Goal: Task Accomplishment & Management: Manage account settings

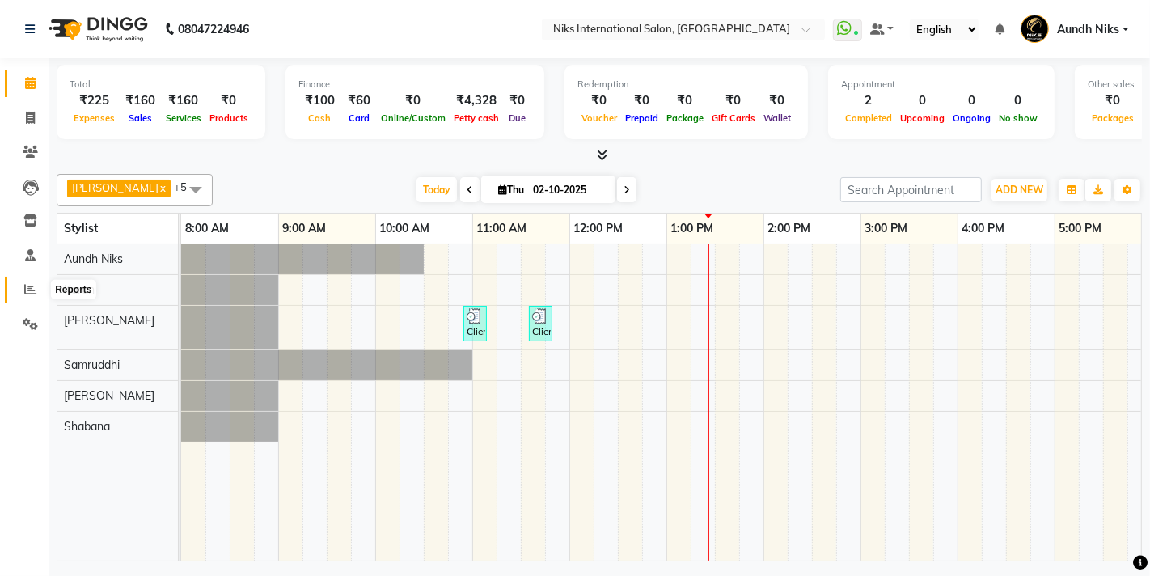
click at [23, 281] on span at bounding box center [30, 290] width 28 height 19
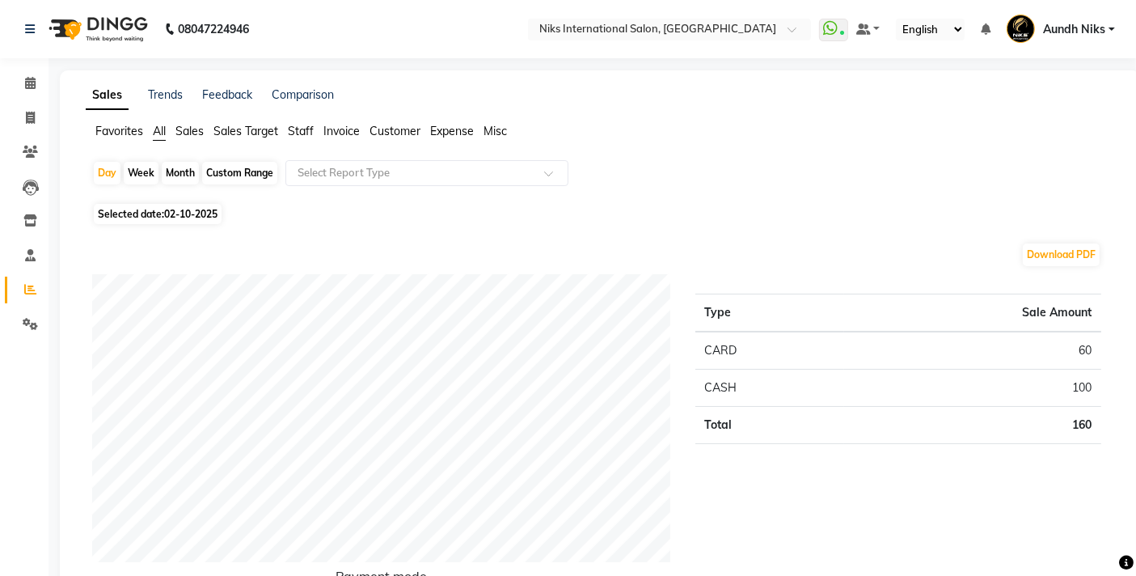
click at [177, 168] on div "Month" at bounding box center [180, 173] width 37 height 23
select select "10"
select select "2025"
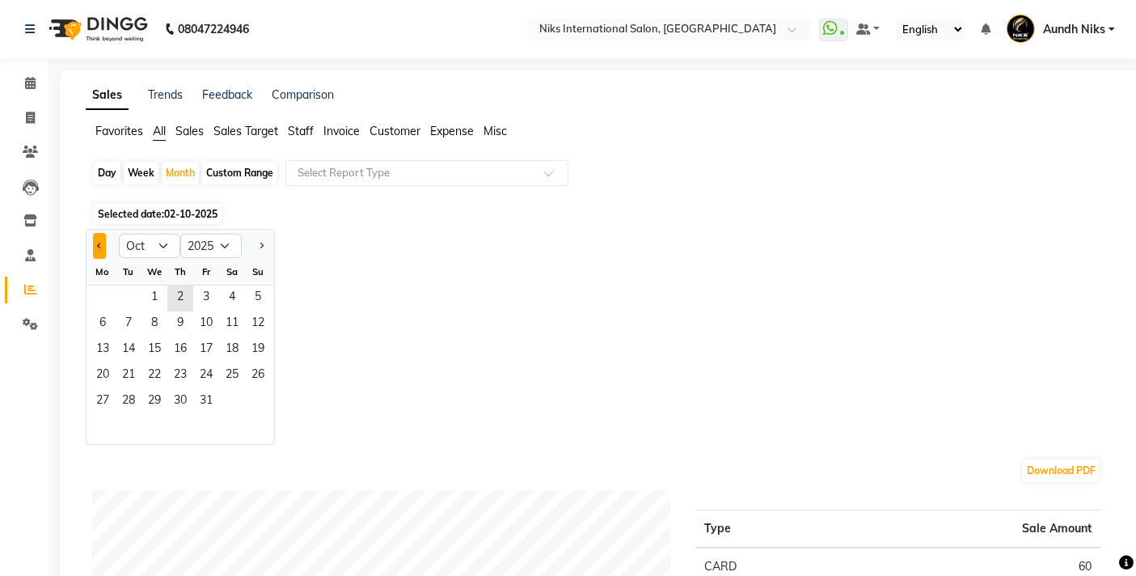
click at [101, 243] on span "Previous month" at bounding box center [100, 245] width 6 height 6
select select "9"
click at [217, 340] on span "19" at bounding box center [206, 350] width 26 height 26
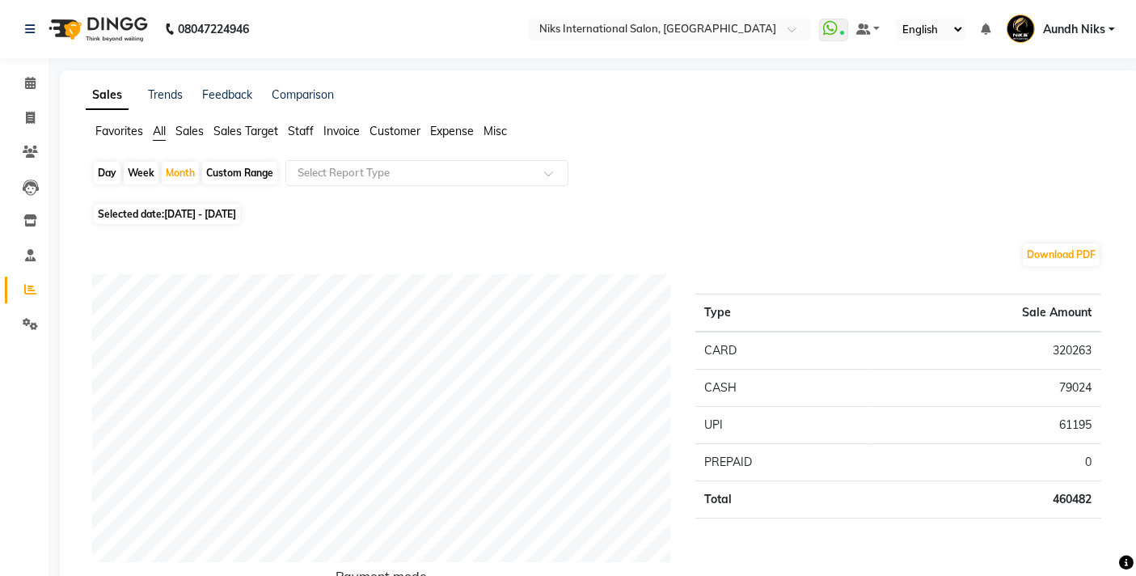
click at [307, 126] on span "Staff" at bounding box center [301, 131] width 26 height 15
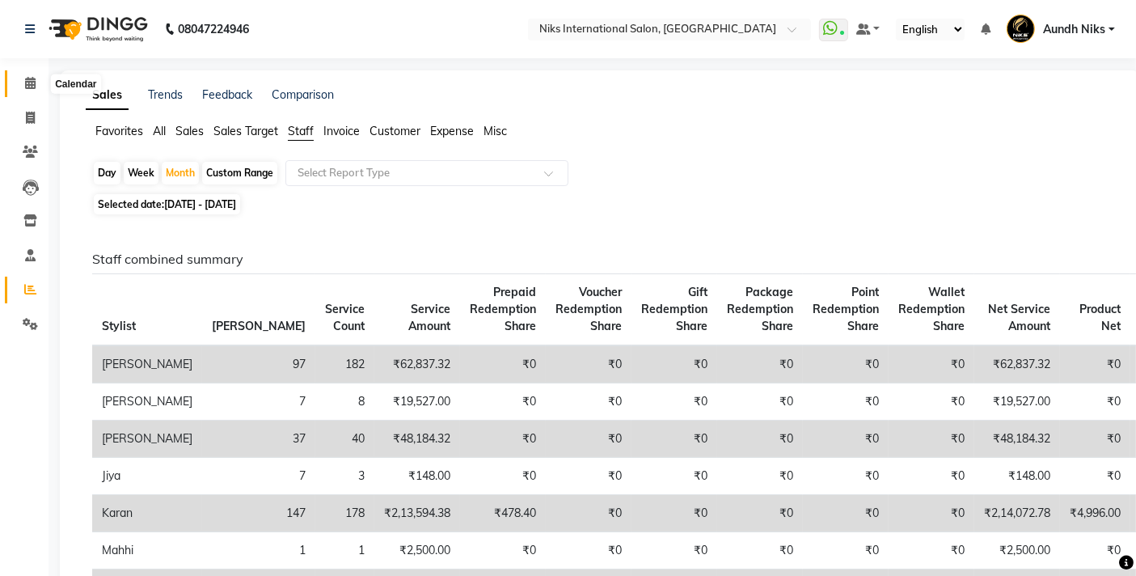
click at [27, 77] on icon at bounding box center [30, 83] width 11 height 12
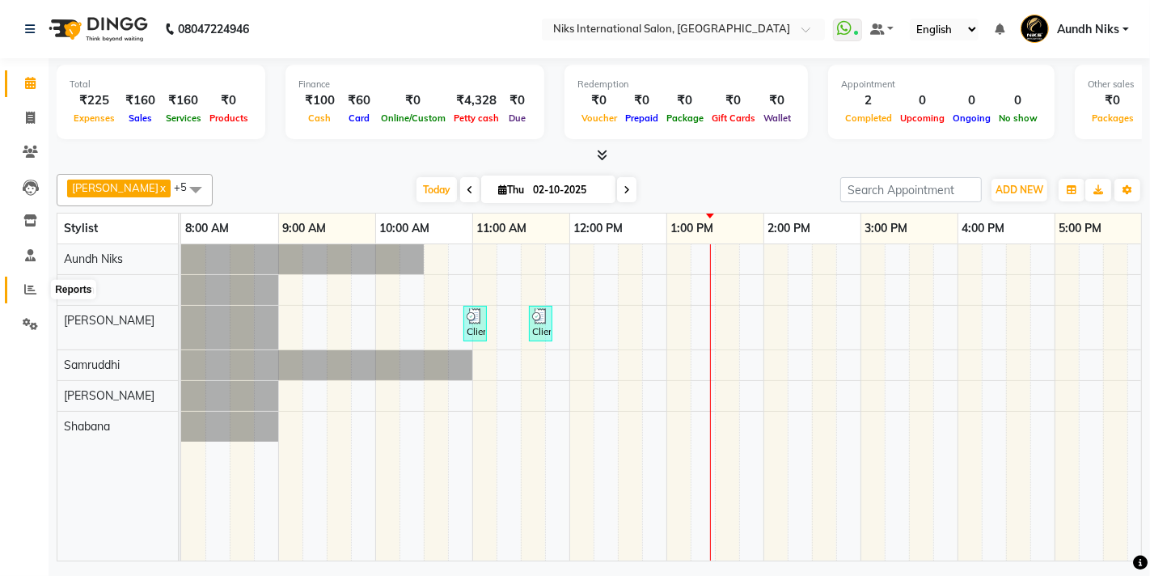
click at [29, 287] on icon at bounding box center [30, 289] width 12 height 12
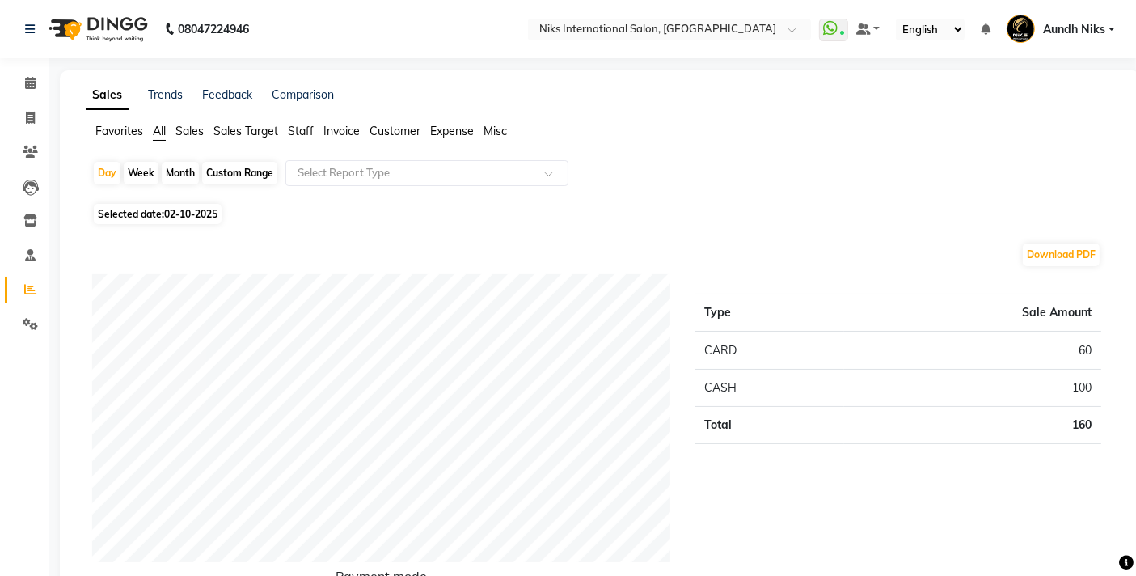
click at [182, 170] on div "Month" at bounding box center [180, 173] width 37 height 23
select select "10"
select select "2025"
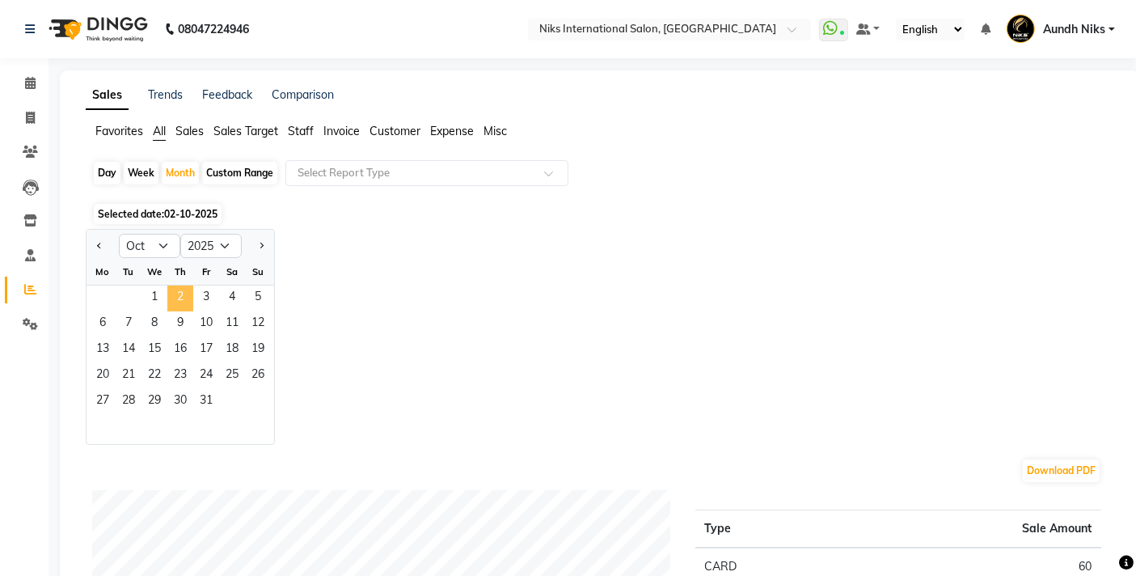
click at [176, 303] on span "2" at bounding box center [180, 298] width 26 height 26
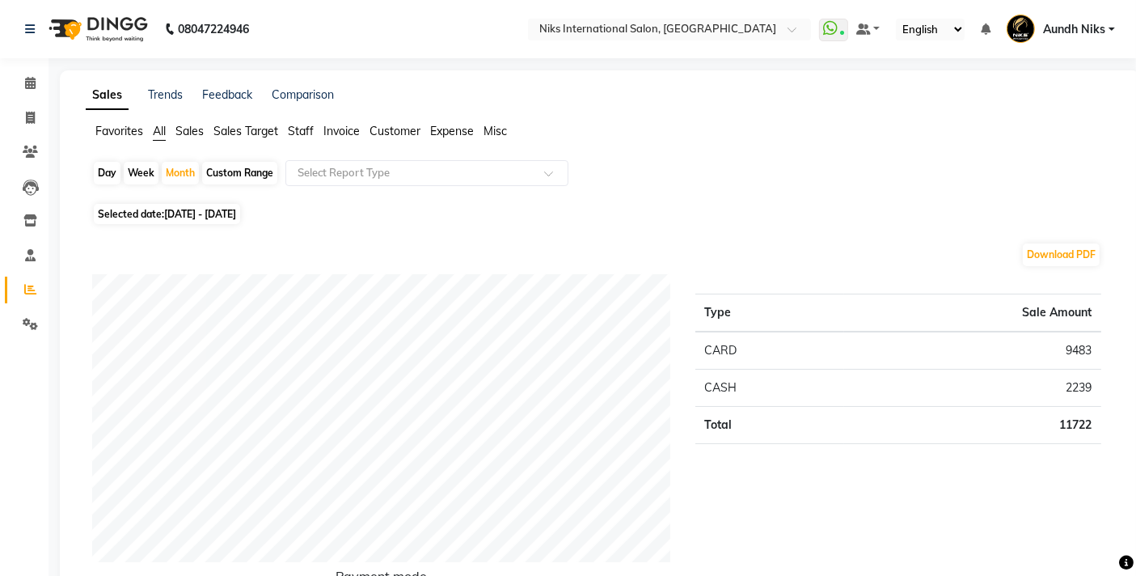
click at [297, 127] on span "Staff" at bounding box center [301, 131] width 26 height 15
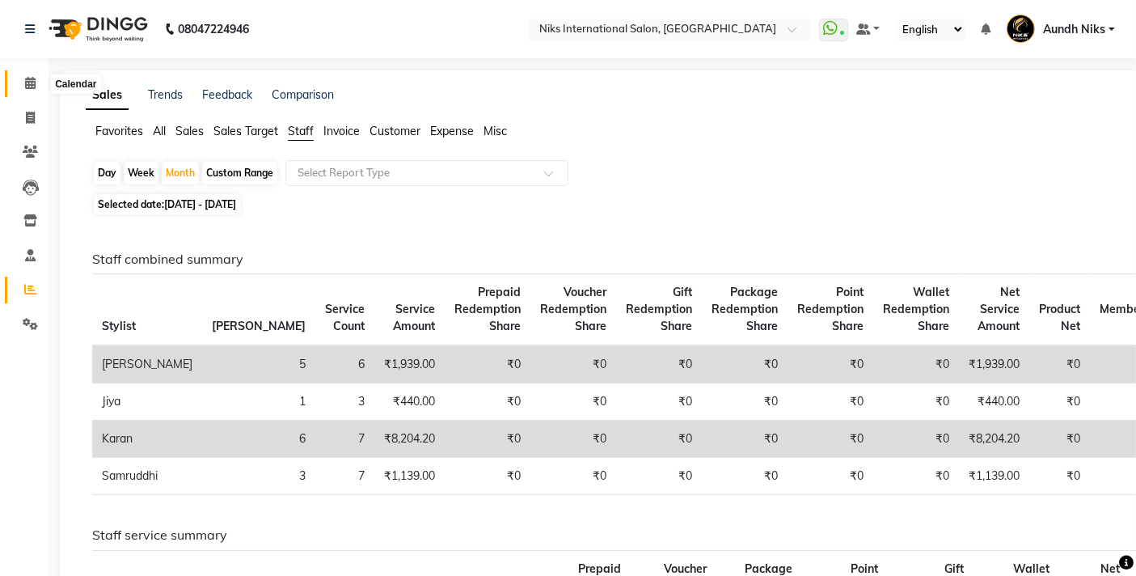
click at [34, 86] on icon at bounding box center [30, 83] width 11 height 12
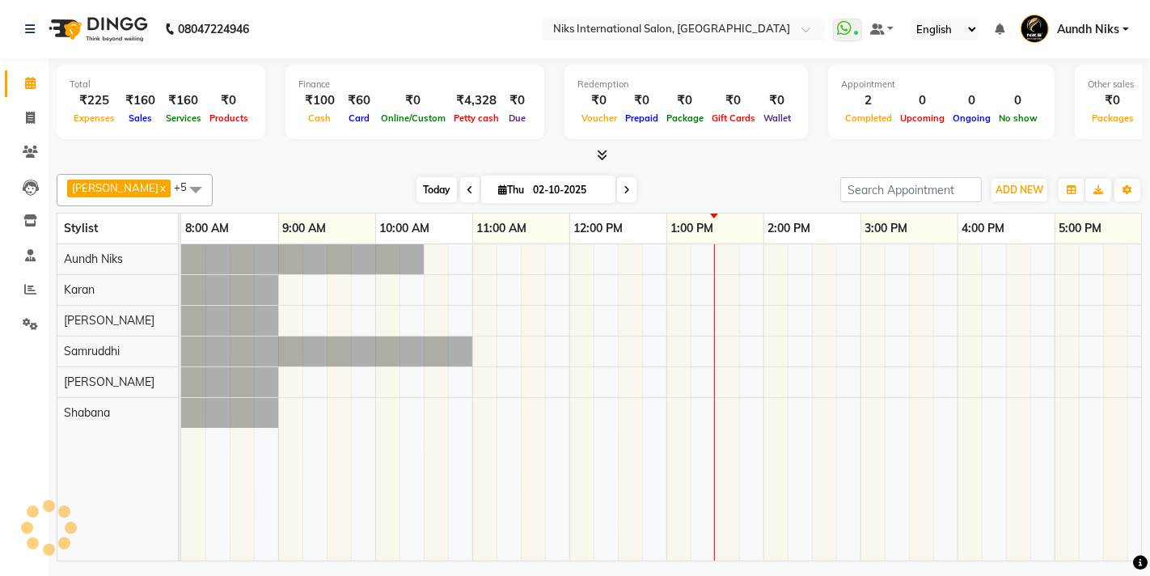
click at [416, 184] on span "Today" at bounding box center [436, 189] width 40 height 25
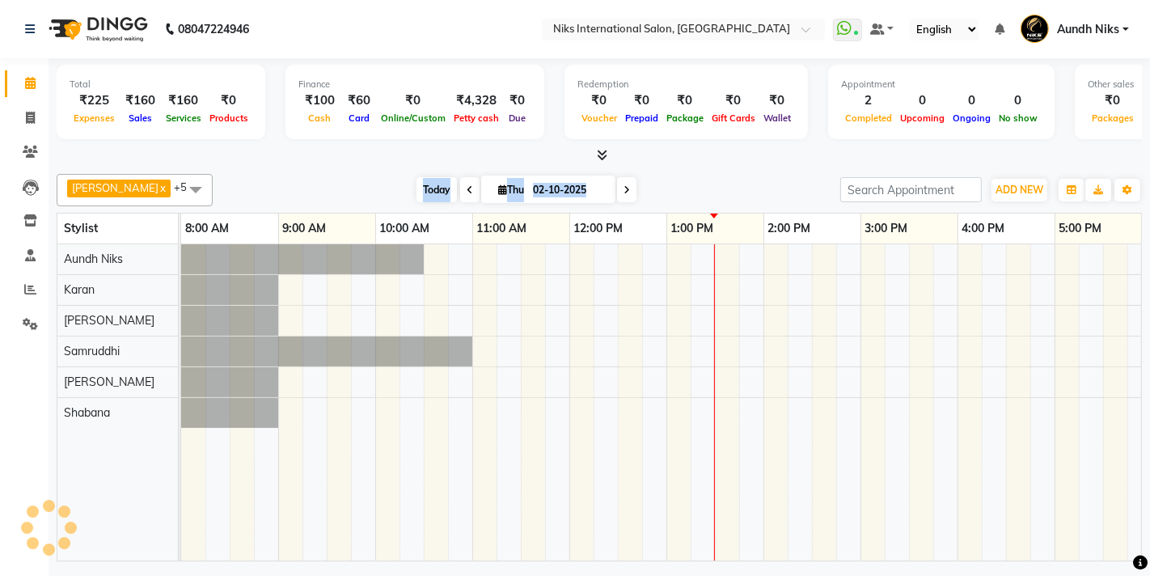
click at [416, 184] on span "Today" at bounding box center [436, 189] width 40 height 25
click at [367, 170] on div "[PERSON_NAME] x Aundh Niks x [PERSON_NAME] x [PERSON_NAME] x [PERSON_NAME] x +5…" at bounding box center [599, 364] width 1085 height 394
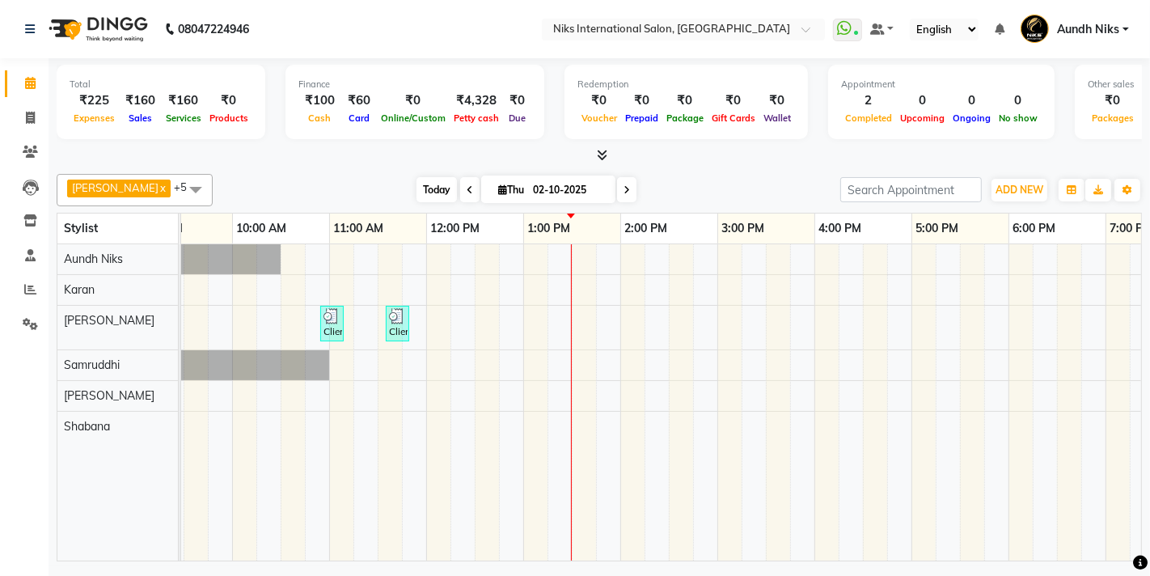
click at [416, 188] on span "Today" at bounding box center [436, 189] width 40 height 25
click at [33, 285] on icon at bounding box center [30, 289] width 12 height 12
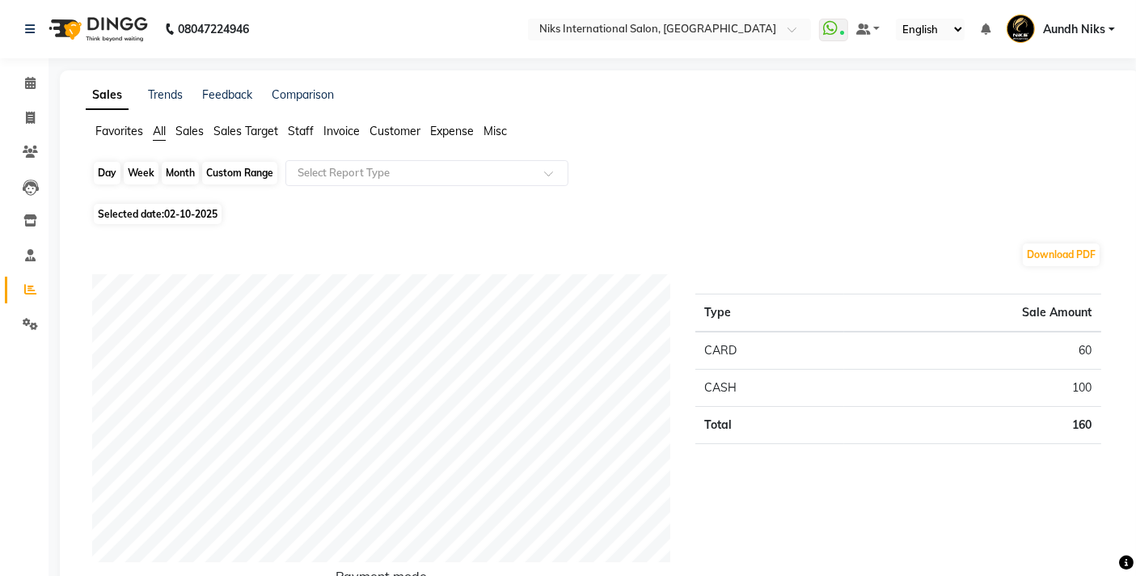
click at [107, 171] on div "Day" at bounding box center [107, 173] width 27 height 23
select select "10"
select select "2025"
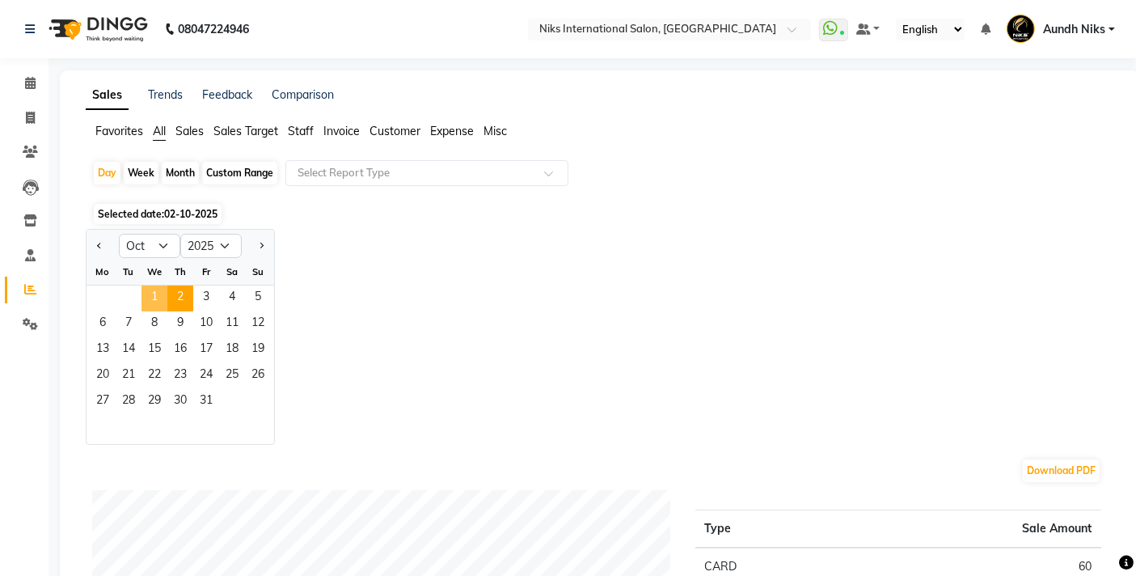
click at [160, 293] on span "1" at bounding box center [154, 298] width 26 height 26
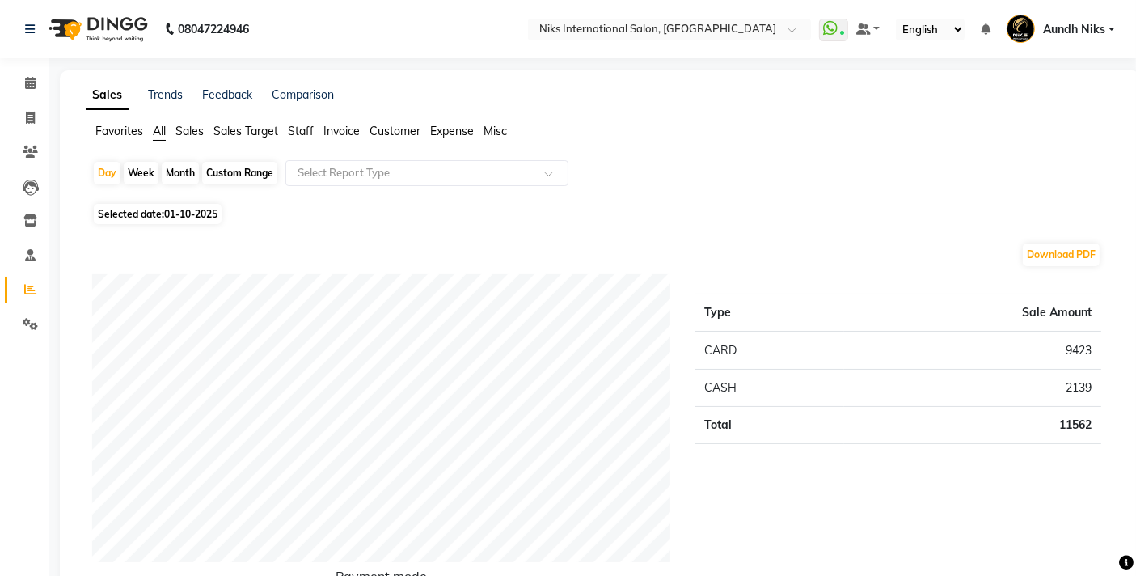
click at [174, 165] on div "Month" at bounding box center [180, 173] width 37 height 23
select select "10"
select select "2025"
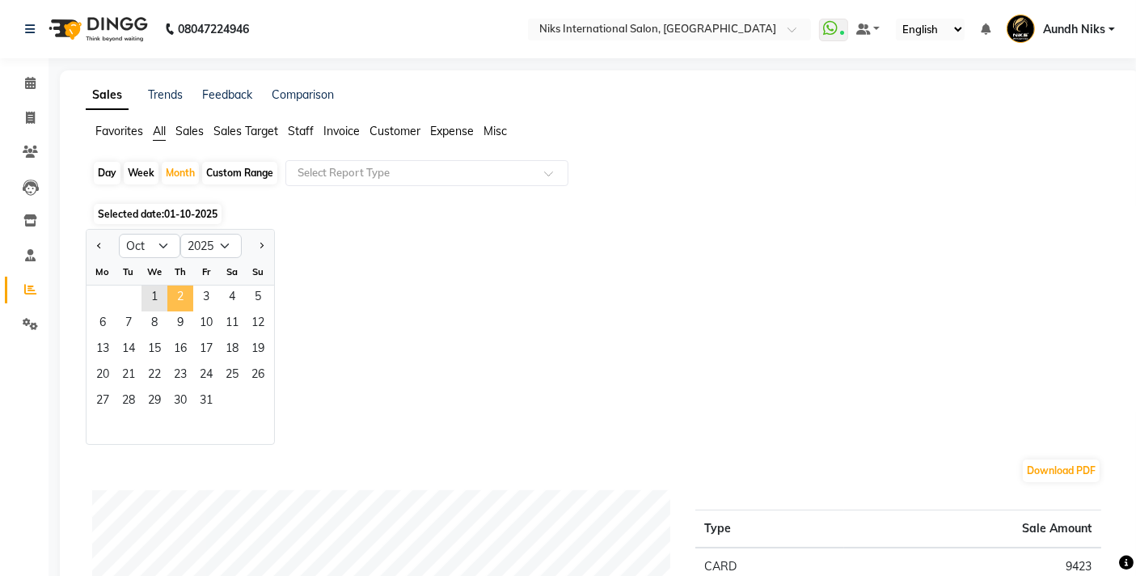
click at [173, 290] on span "2" at bounding box center [180, 298] width 26 height 26
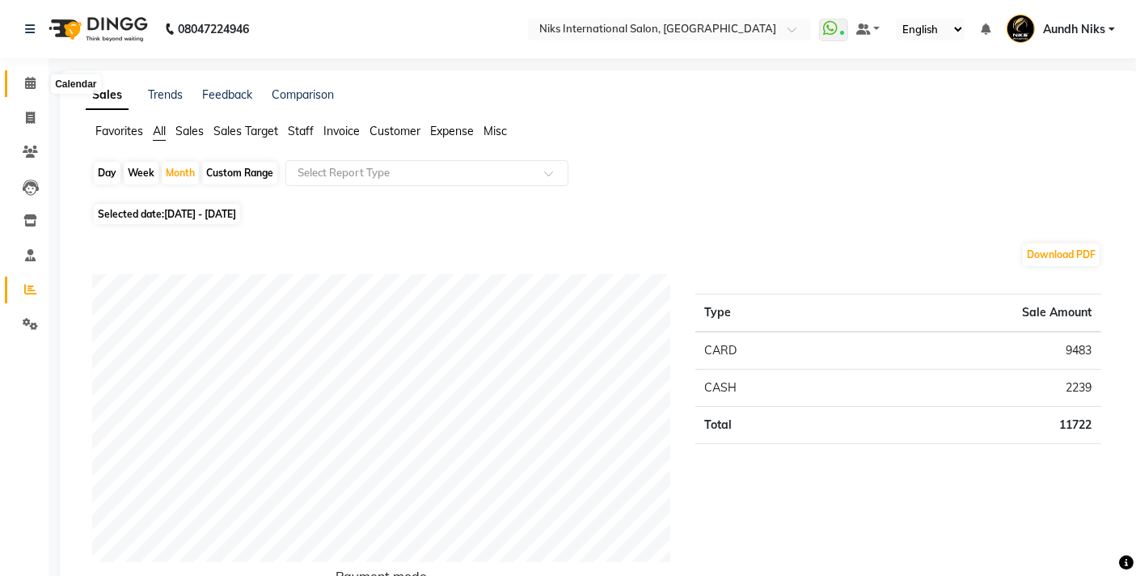
click at [19, 79] on span at bounding box center [30, 83] width 28 height 19
